Goal: Information Seeking & Learning: Learn about a topic

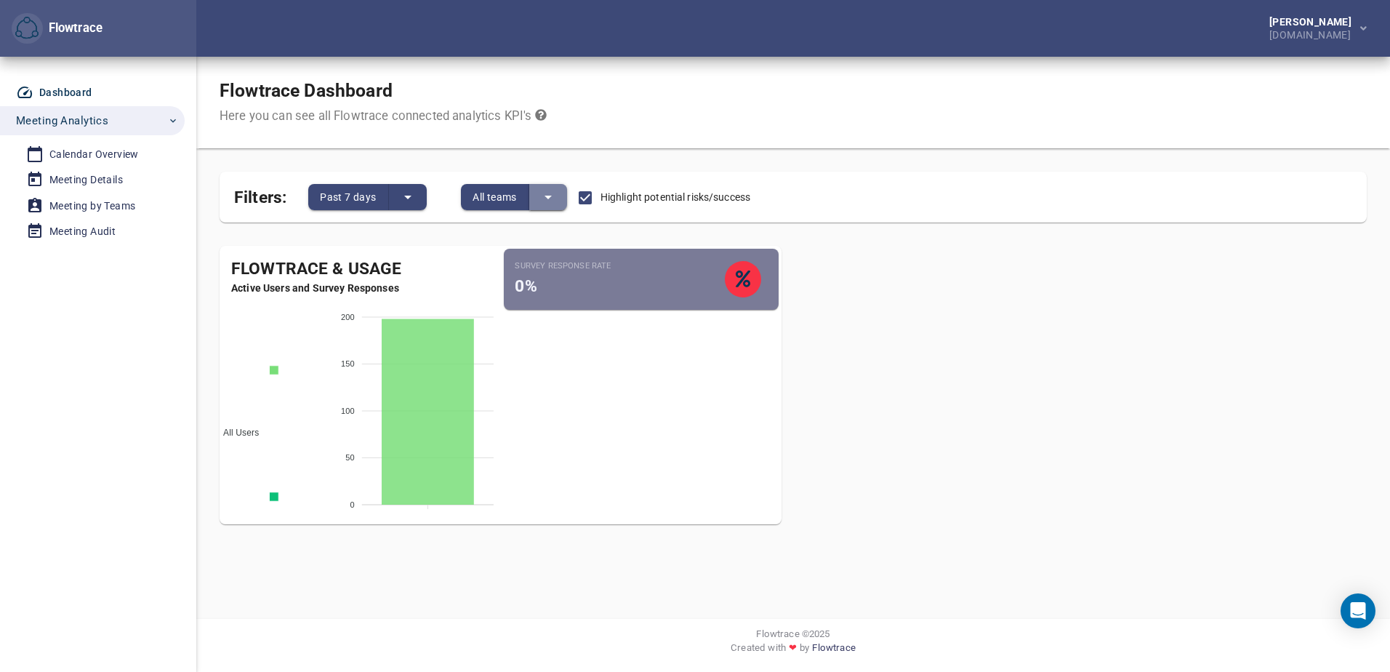
click at [556, 198] on icon "split button" at bounding box center [547, 196] width 17 height 17
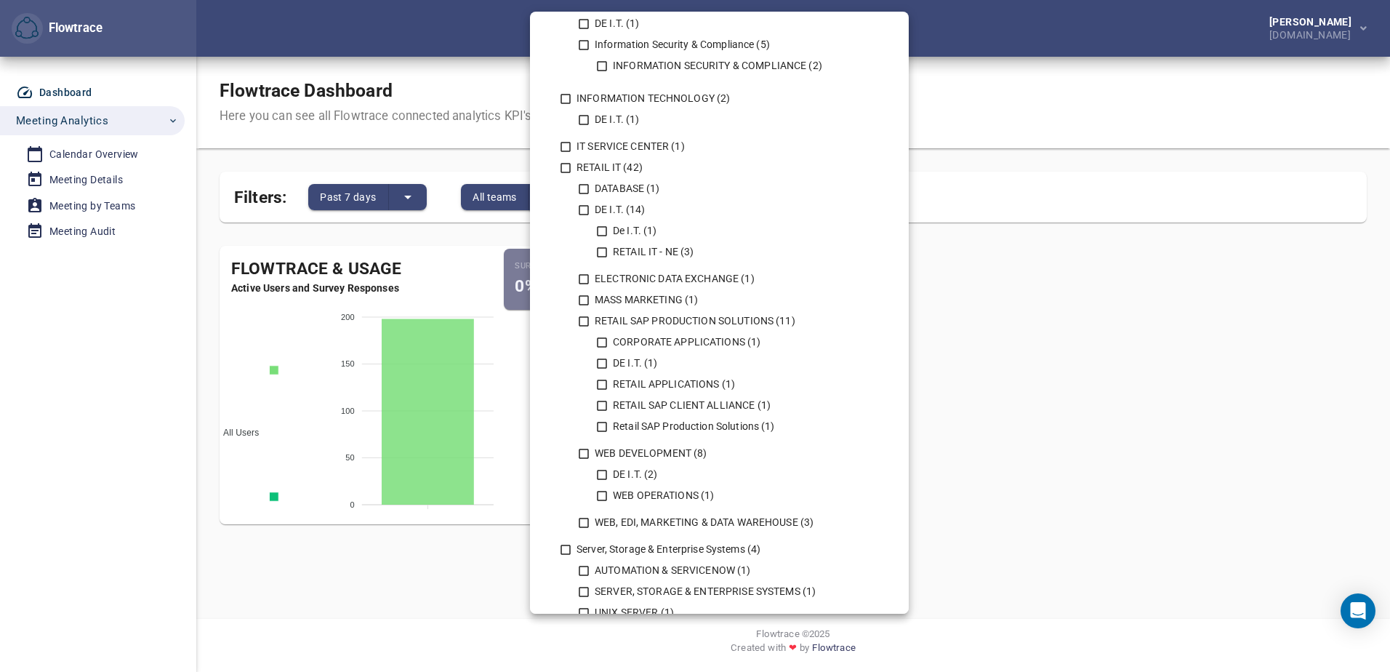
scroll to position [945, 0]
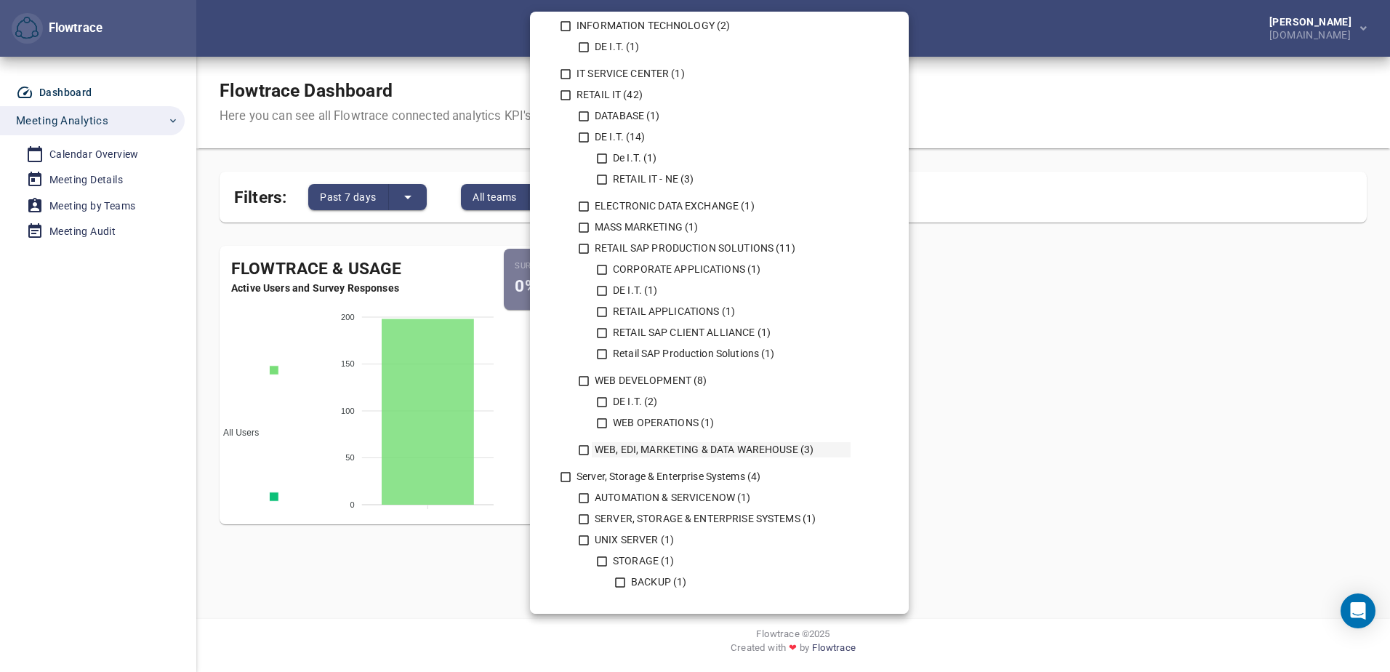
click at [629, 452] on div "WEB, EDI, MARKETING & DATA WAREHOUSE (3)" at bounding box center [721, 449] width 259 height 15
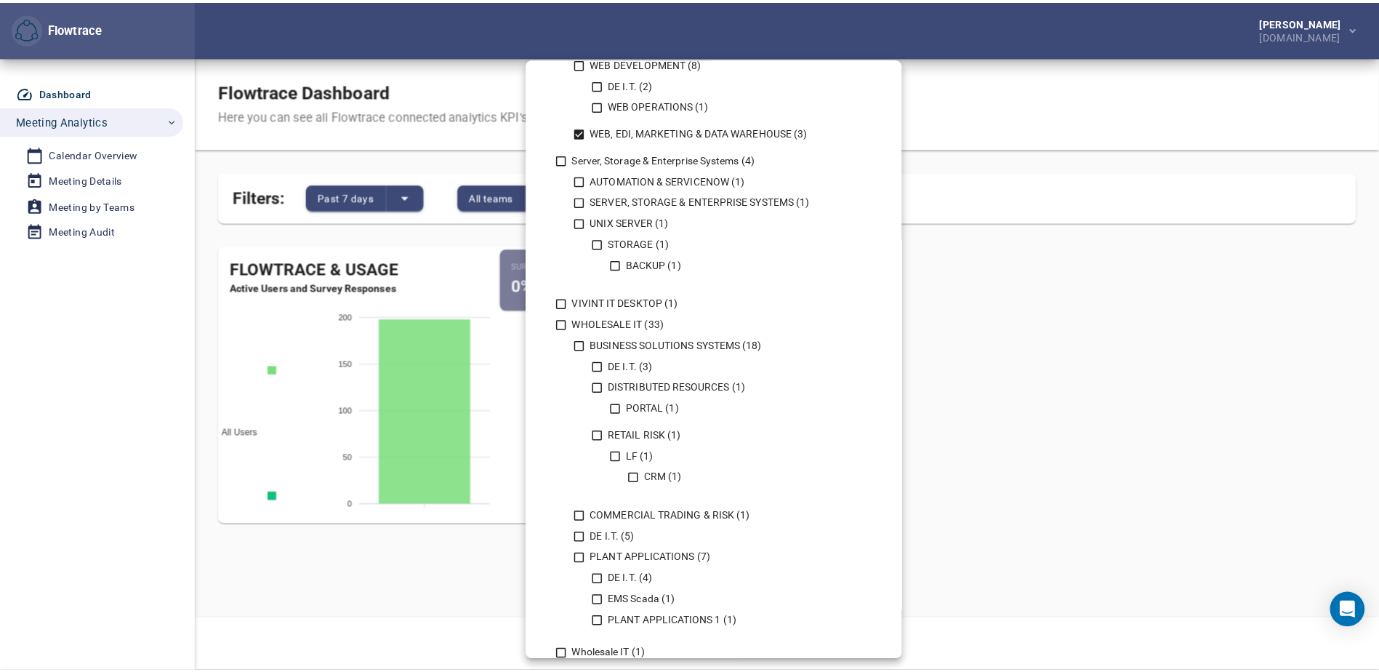
scroll to position [1368, 0]
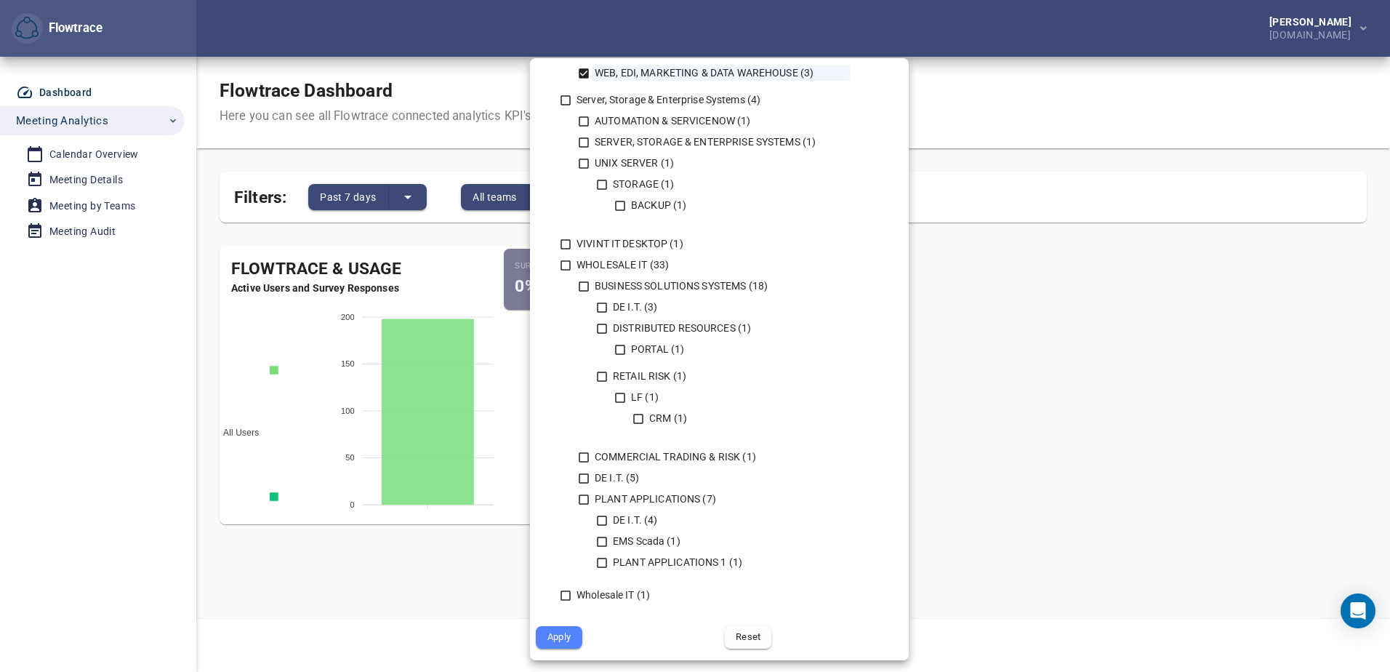
click at [569, 639] on span "Apply" at bounding box center [559, 637] width 26 height 17
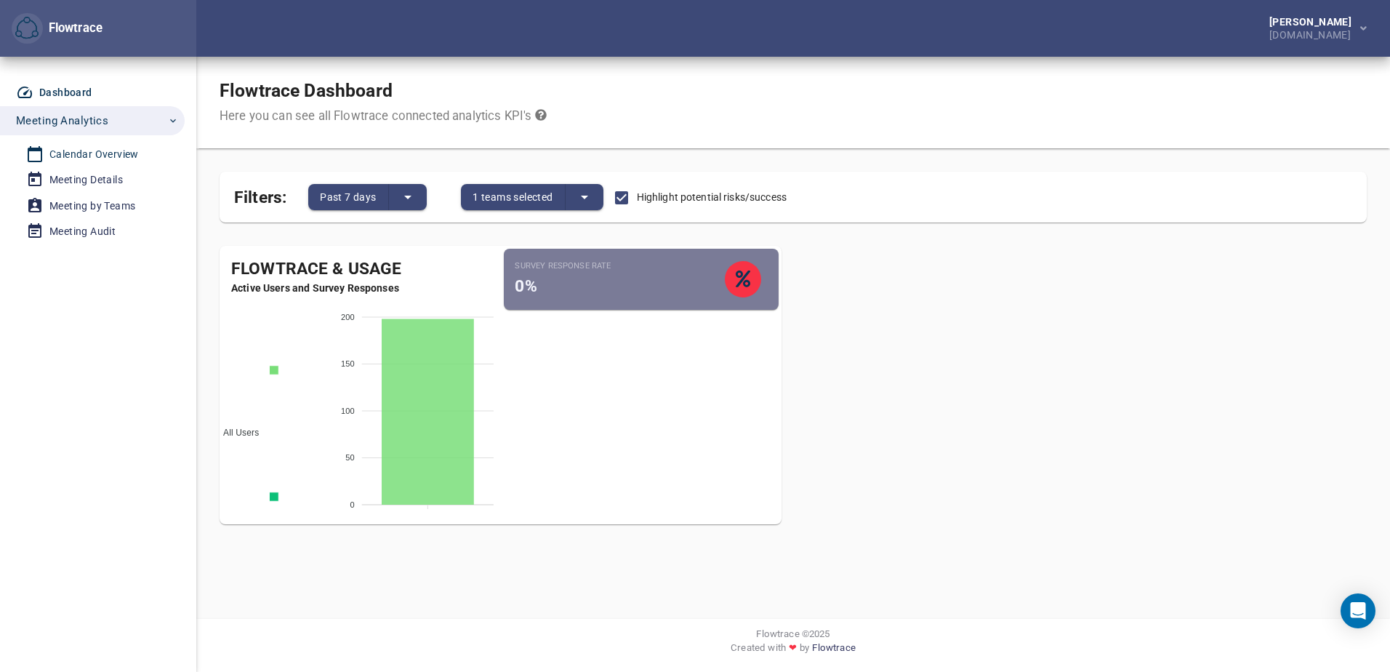
click at [95, 150] on div "Calendar Overview" at bounding box center [93, 154] width 89 height 18
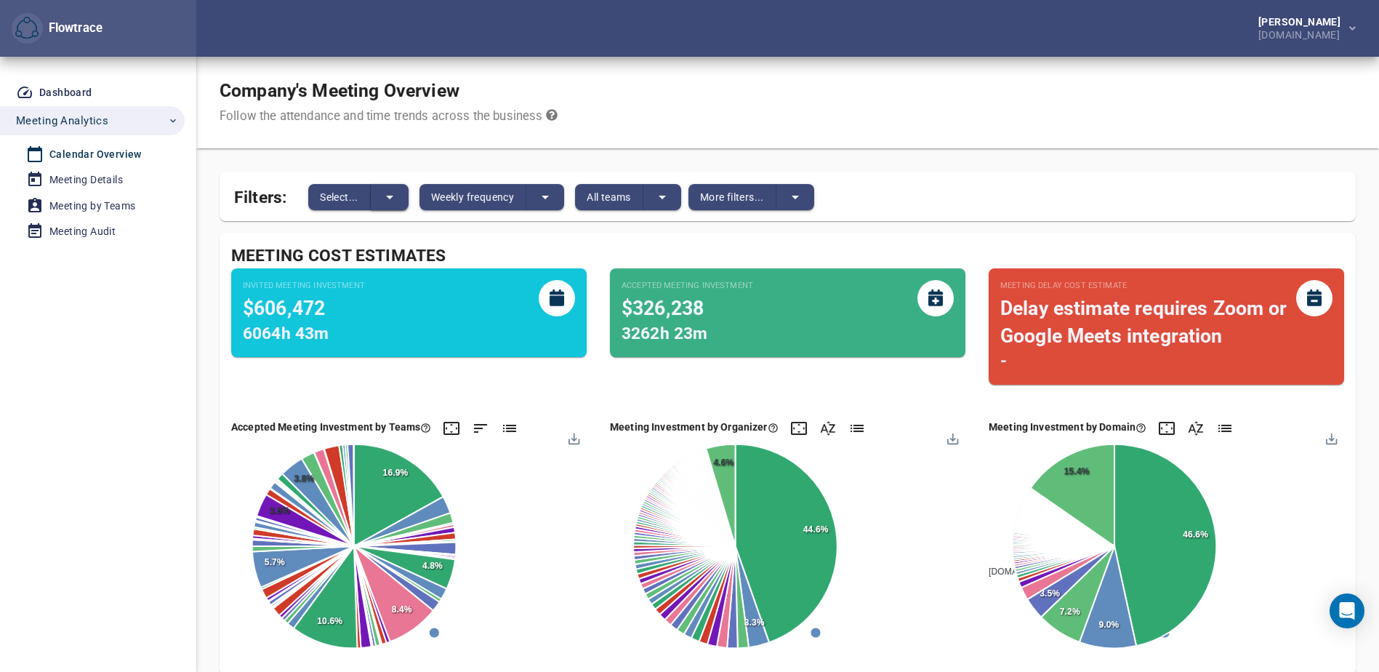
click at [388, 196] on icon "split button" at bounding box center [389, 198] width 7 height 4
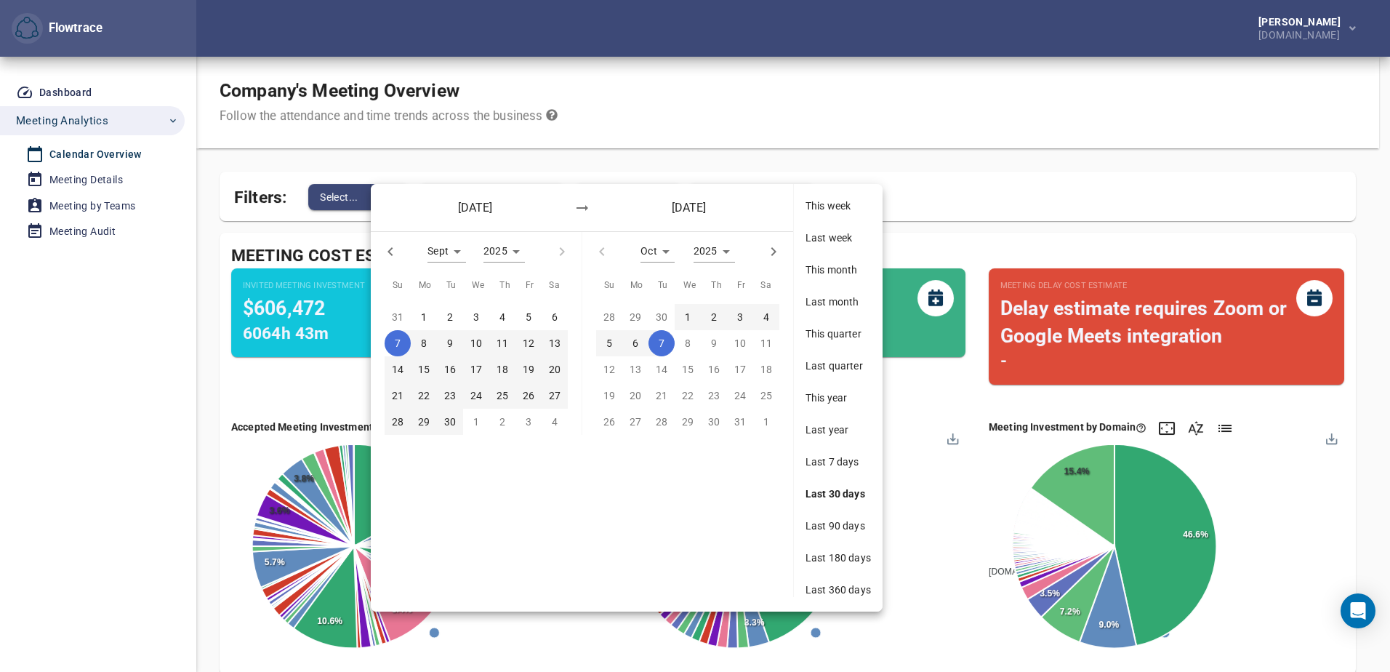
click at [457, 151] on div at bounding box center [695, 336] width 1390 height 672
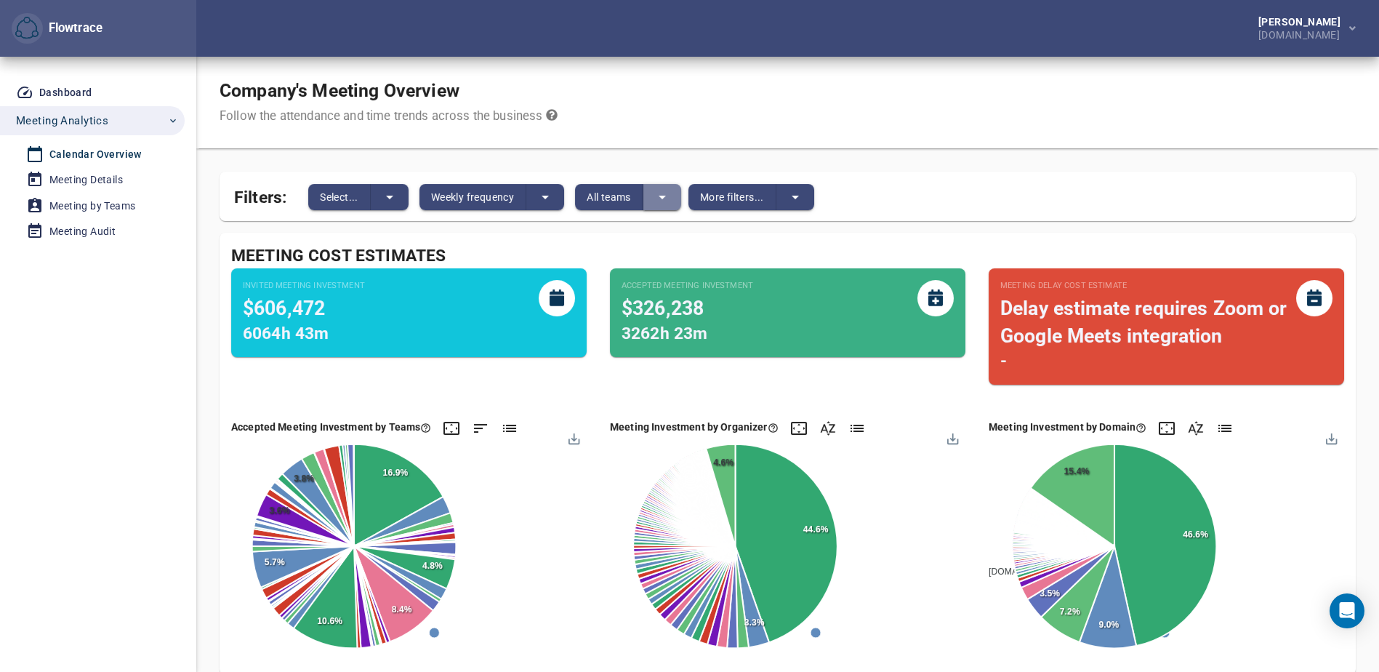
click at [675, 190] on button "split button" at bounding box center [662, 197] width 38 height 26
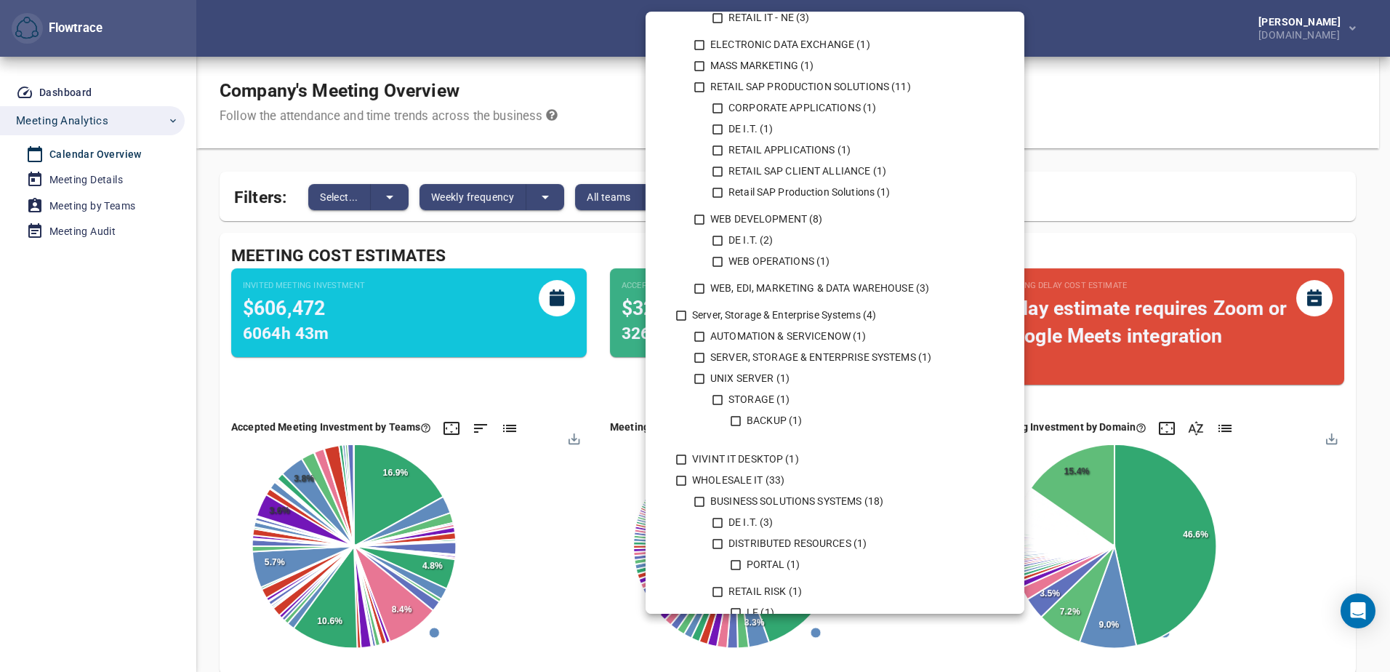
scroll to position [1090, 0]
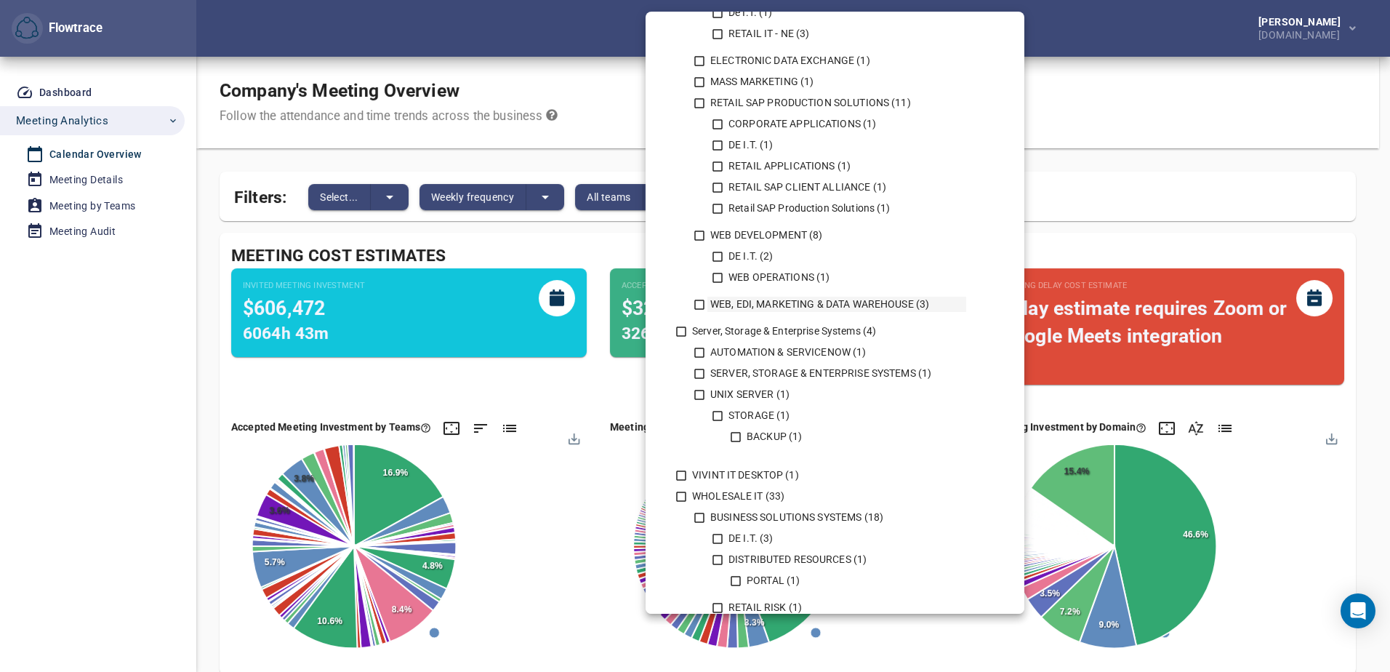
click at [699, 302] on icon at bounding box center [699, 304] width 13 height 13
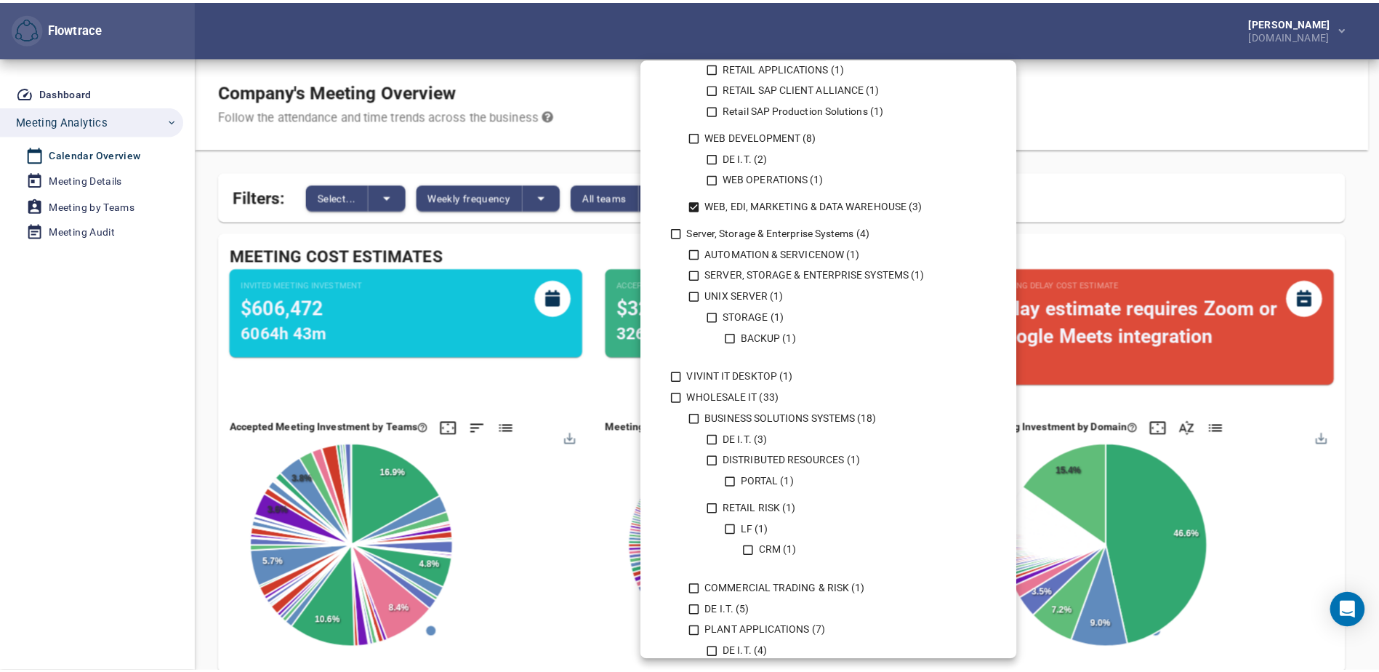
scroll to position [1368, 0]
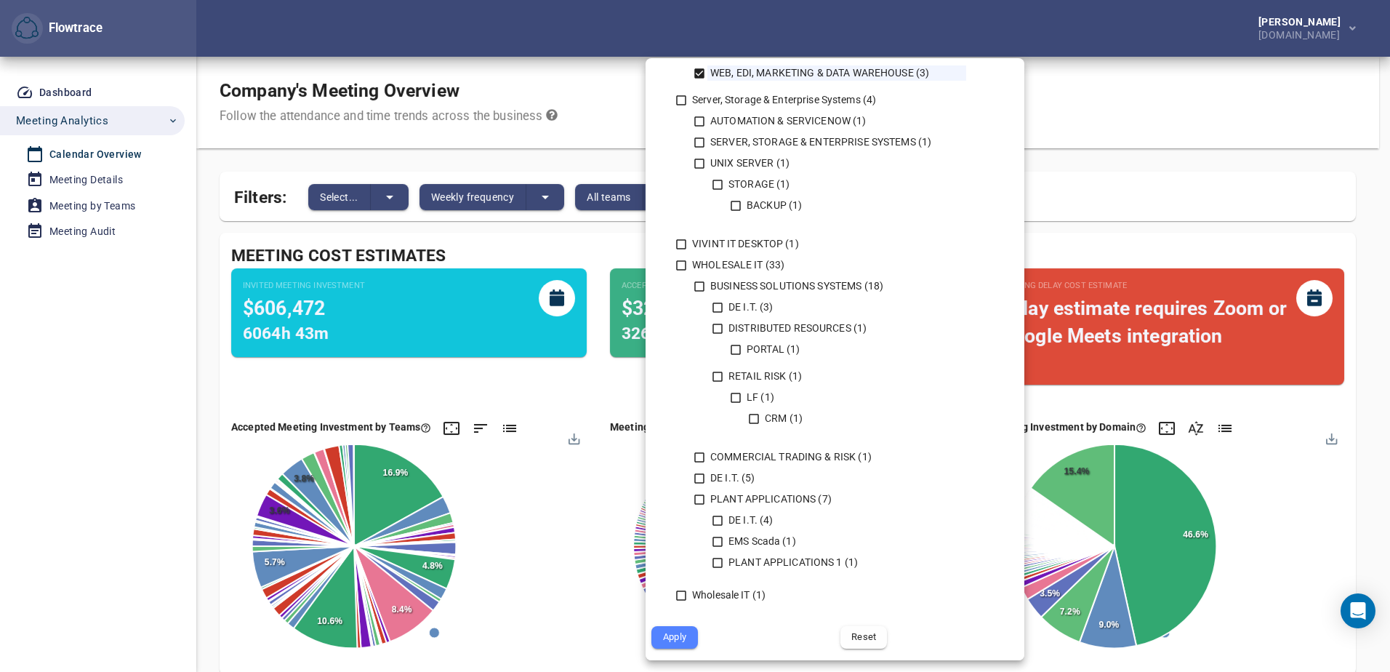
click at [680, 639] on span "Apply" at bounding box center [675, 637] width 26 height 17
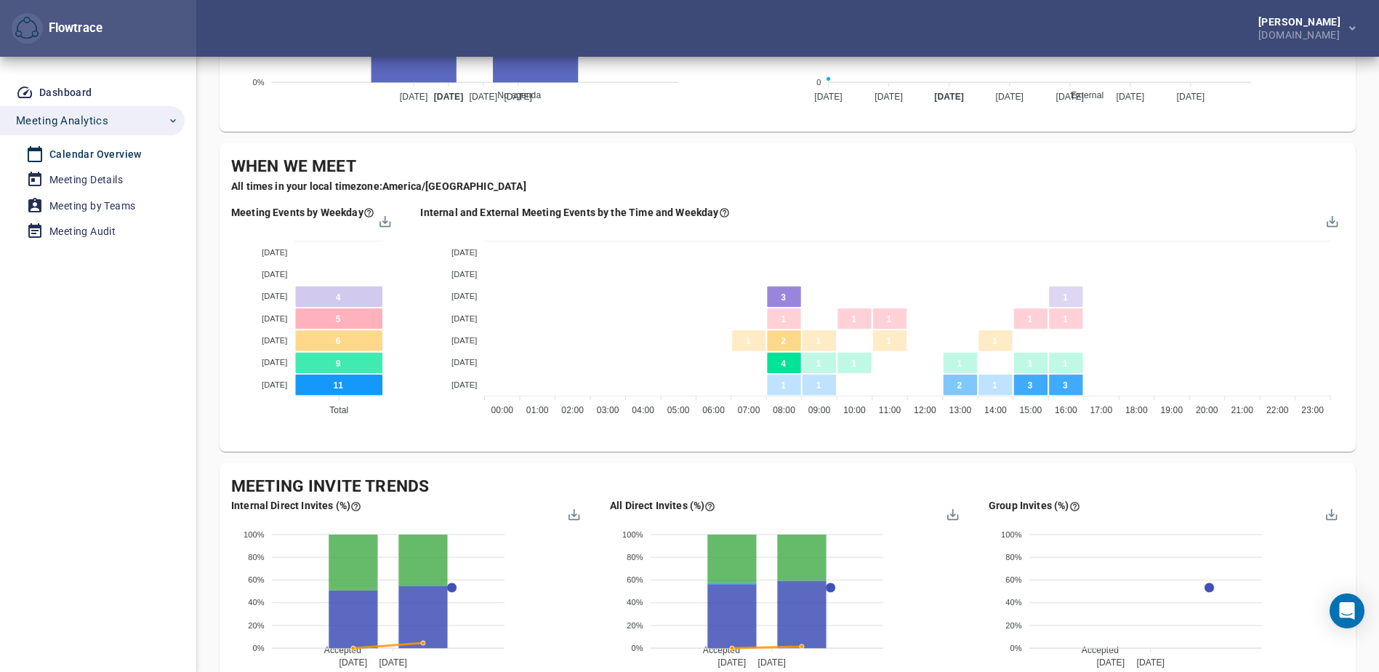
scroll to position [1018, 0]
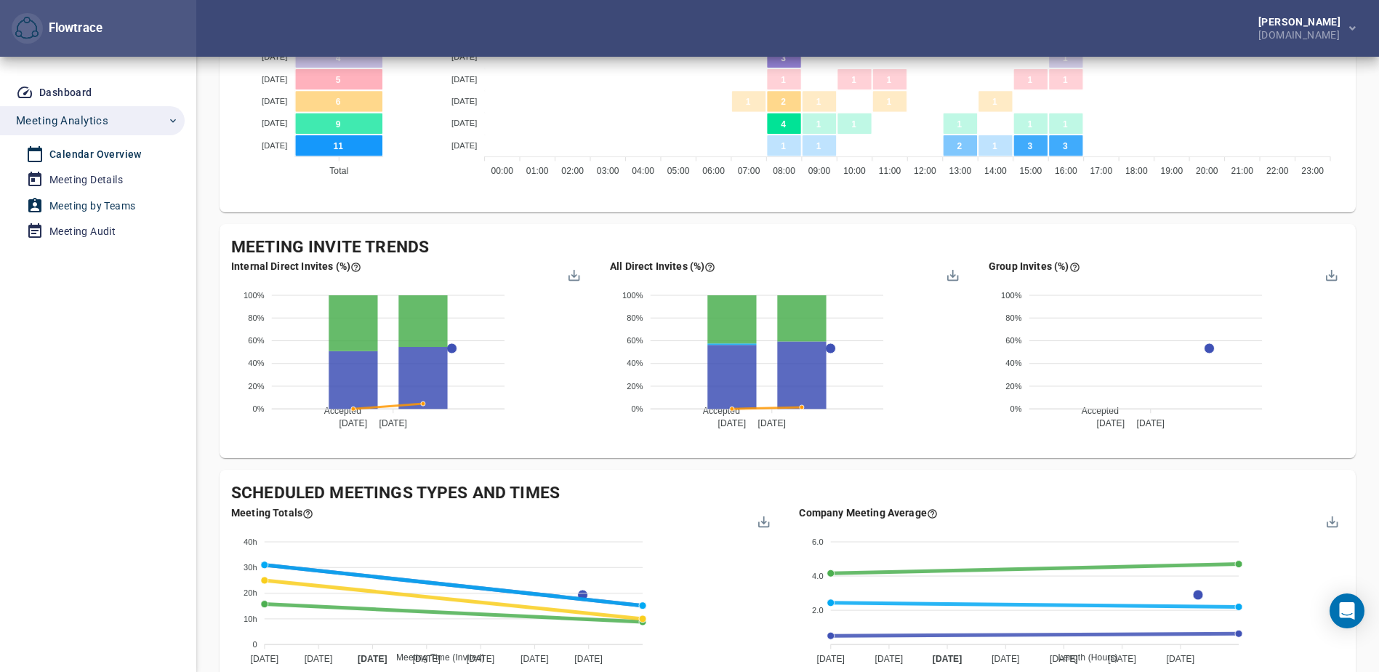
click at [102, 206] on div "Meeting by Teams" at bounding box center [92, 206] width 86 height 18
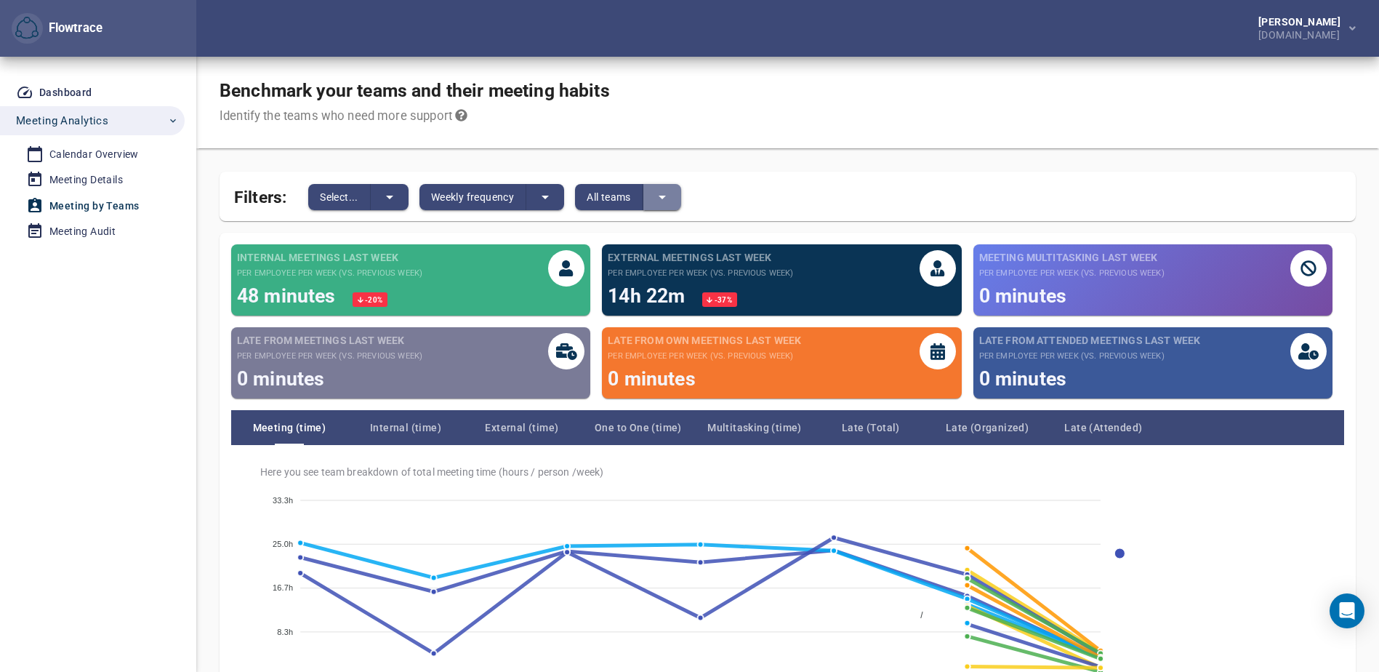
click at [675, 196] on button "split button" at bounding box center [662, 197] width 38 height 26
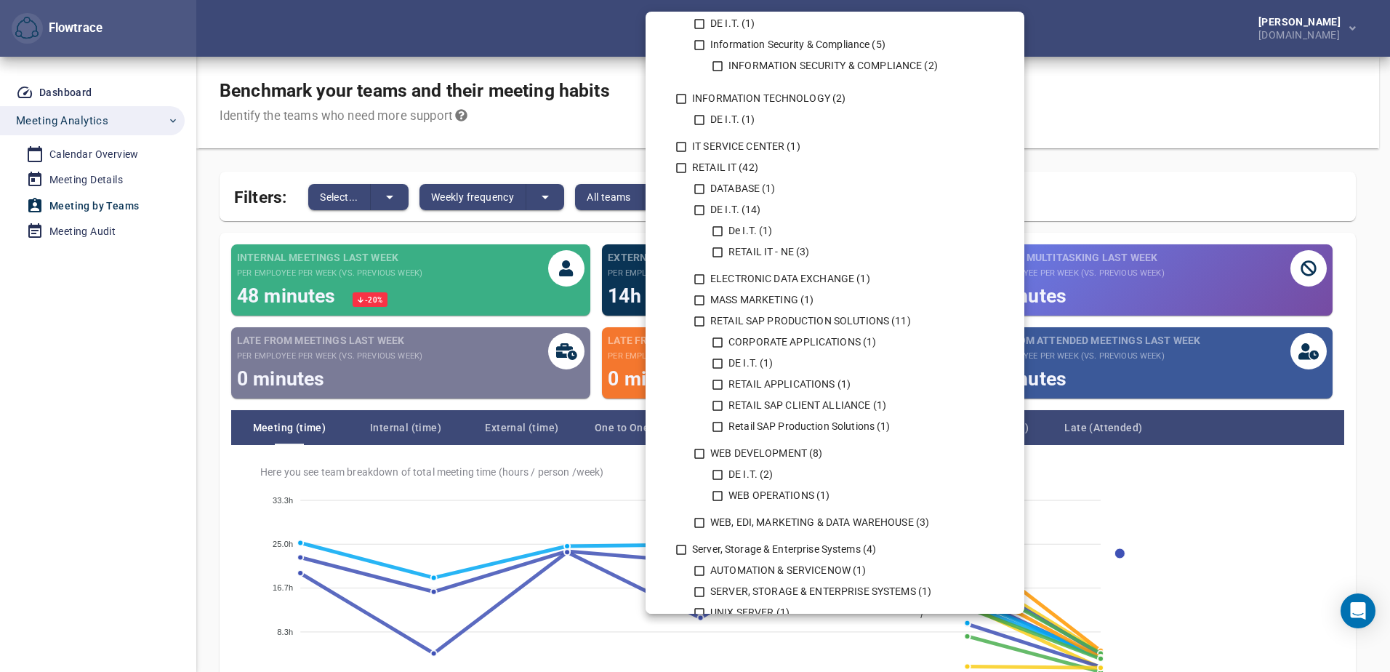
scroll to position [945, 0]
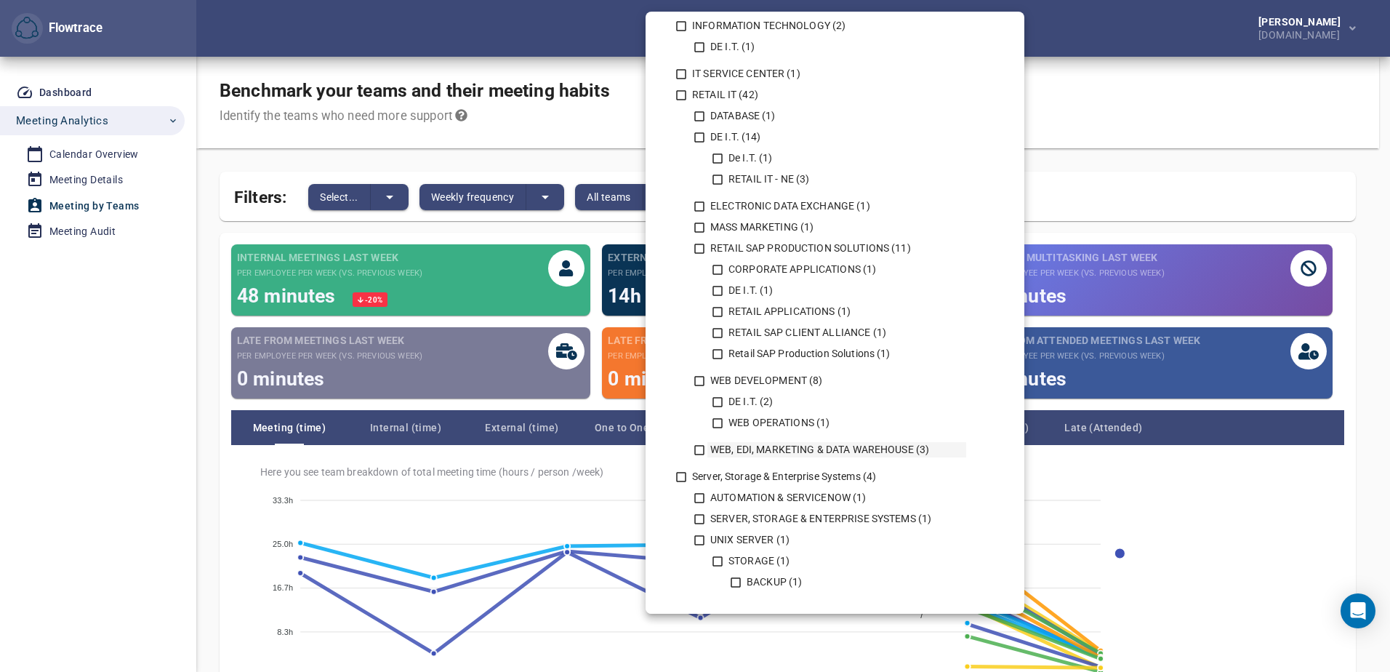
click at [699, 446] on icon at bounding box center [699, 449] width 13 height 13
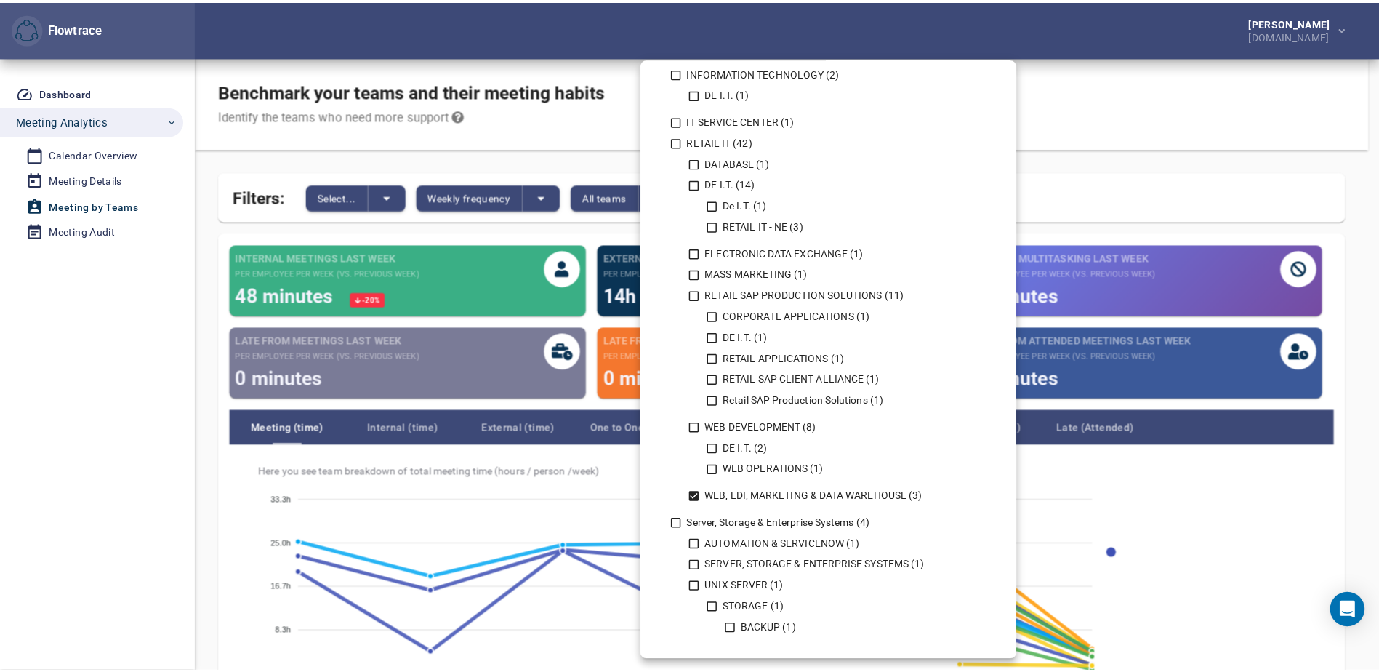
scroll to position [1368, 0]
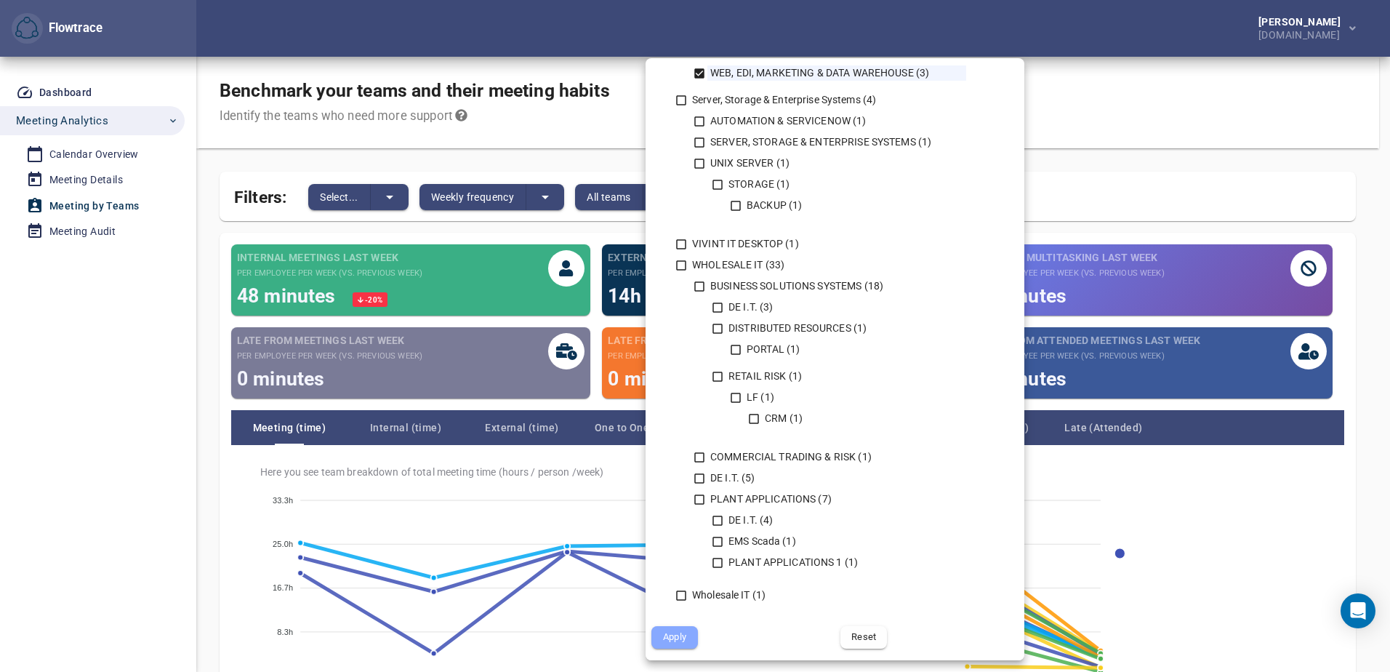
click at [670, 637] on span "Apply" at bounding box center [675, 637] width 26 height 17
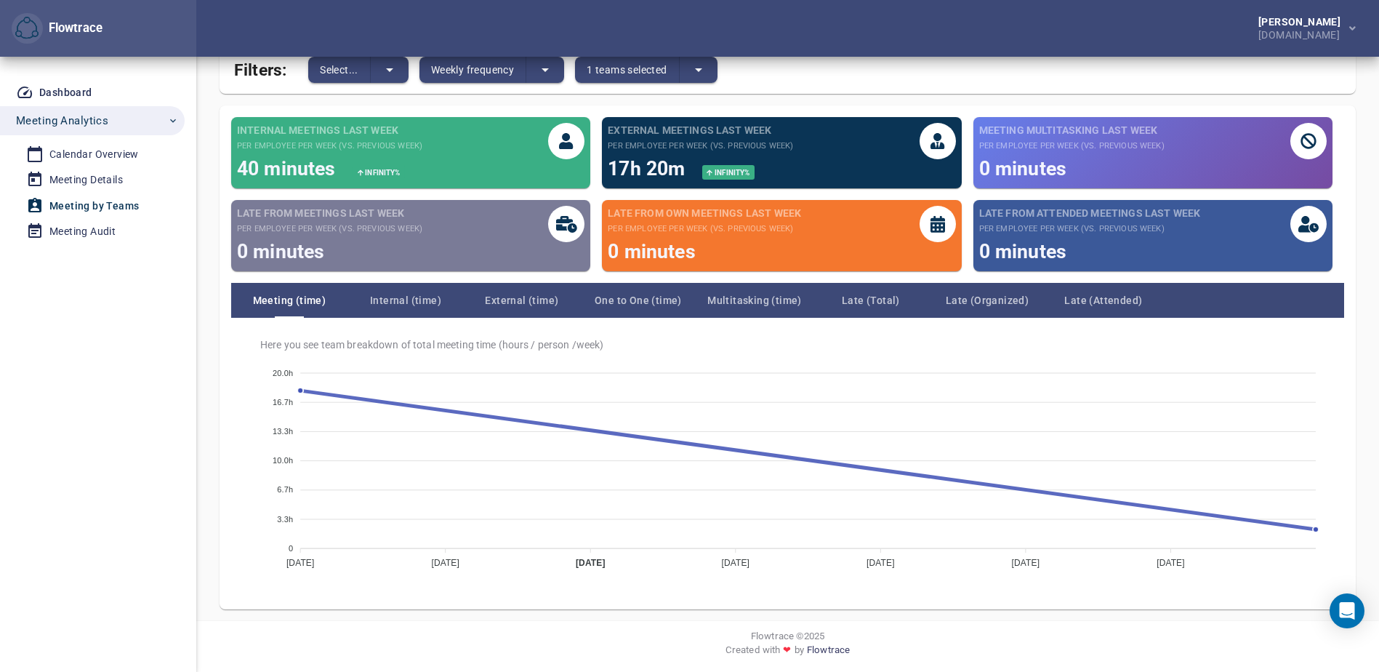
scroll to position [129, 0]
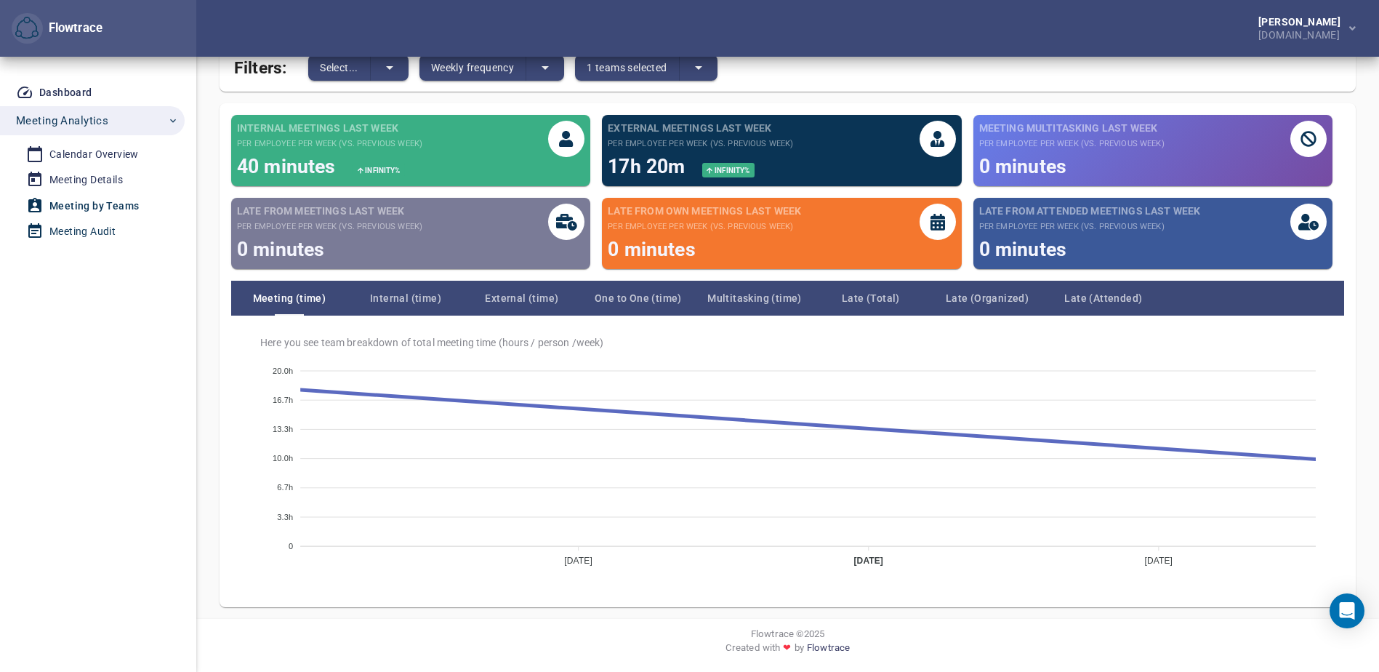
click at [76, 235] on div "Meeting Audit" at bounding box center [82, 231] width 66 height 18
